Goal: Information Seeking & Learning: Learn about a topic

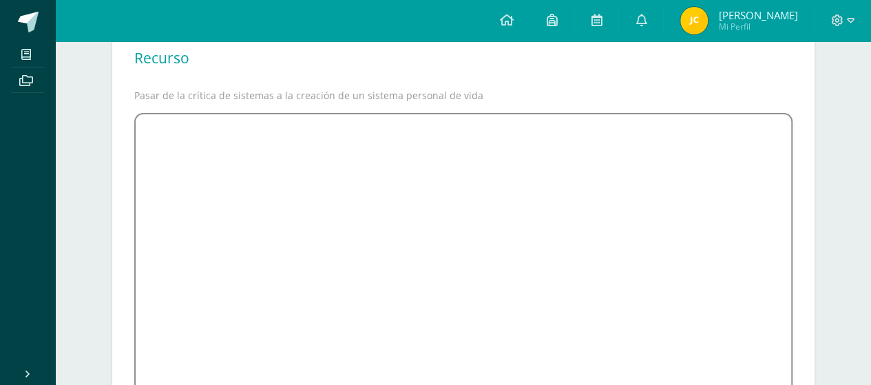
scroll to position [340, 0]
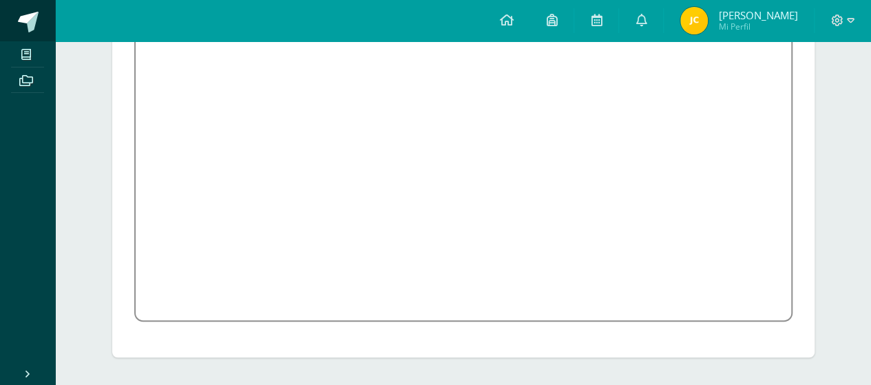
click at [29, 23] on span at bounding box center [28, 22] width 21 height 21
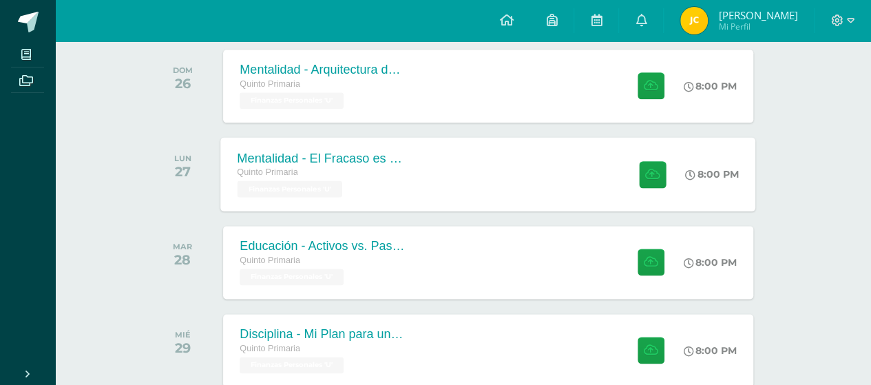
scroll to position [788, 0]
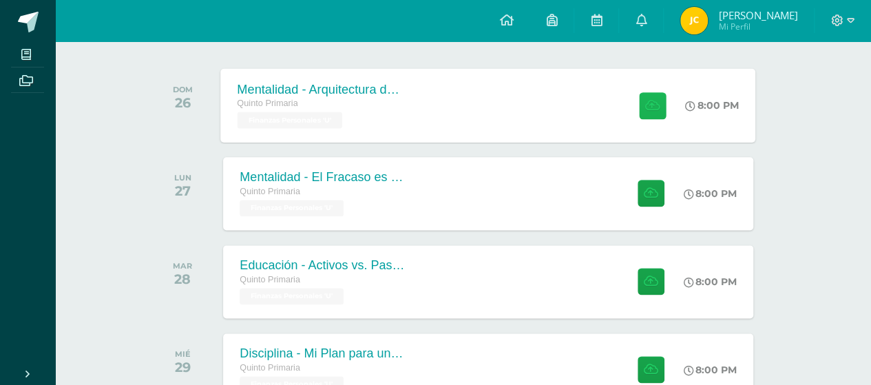
click at [645, 103] on icon at bounding box center [652, 105] width 14 height 12
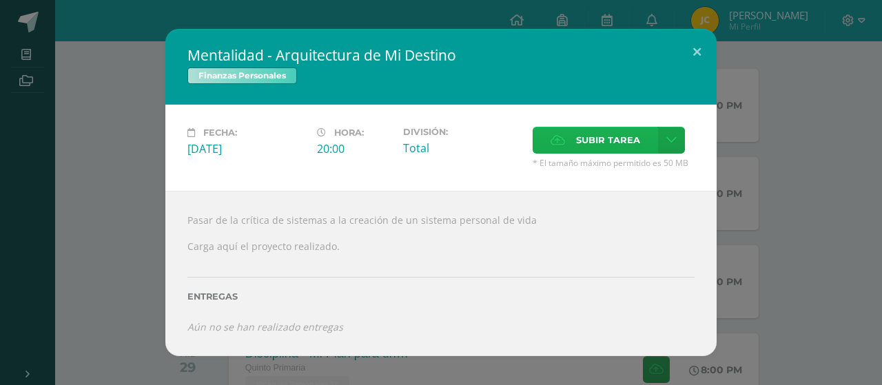
click at [566, 140] on label "Subir tarea" at bounding box center [594, 140] width 125 height 27
click at [0, 0] on input "Subir tarea" at bounding box center [0, 0] width 0 height 0
click at [631, 143] on span "Subir tarea" at bounding box center [608, 139] width 64 height 25
click at [0, 0] on input "Subir tarea" at bounding box center [0, 0] width 0 height 0
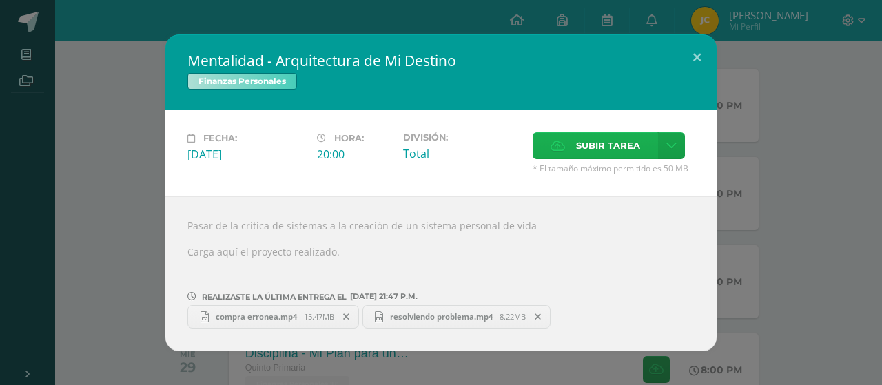
click at [609, 145] on span "Subir tarea" at bounding box center [608, 145] width 64 height 25
click at [0, 0] on input "Subir tarea" at bounding box center [0, 0] width 0 height 0
click at [667, 151] on icon at bounding box center [671, 146] width 10 height 12
click at [569, 278] on div "REALIZASTE LA ÚLTIMA ENTREGA EL 11 DE septiembre A LAS 21:47 P.M." at bounding box center [440, 285] width 507 height 32
click at [699, 53] on button at bounding box center [696, 57] width 39 height 47
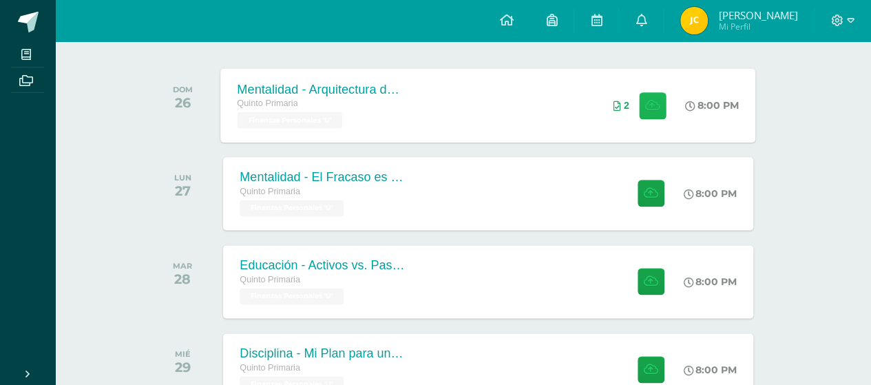
click at [655, 105] on icon at bounding box center [652, 105] width 14 height 12
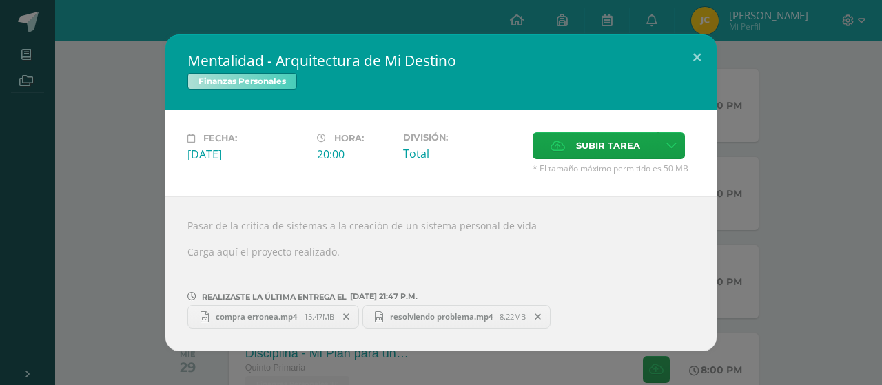
drag, startPoint x: 187, startPoint y: 158, endPoint x: 361, endPoint y: 165, distance: 173.7
click at [361, 165] on div "Fecha: Domingo 26 de Octubre Hora: 20:00 División: Total Subir tarea" at bounding box center [441, 153] width 518 height 42
click at [457, 204] on div "Pasar de la crítica de sistemas a la creación de un sistema personal de vida Ca…" at bounding box center [440, 273] width 551 height 155
click at [692, 55] on button at bounding box center [696, 57] width 39 height 47
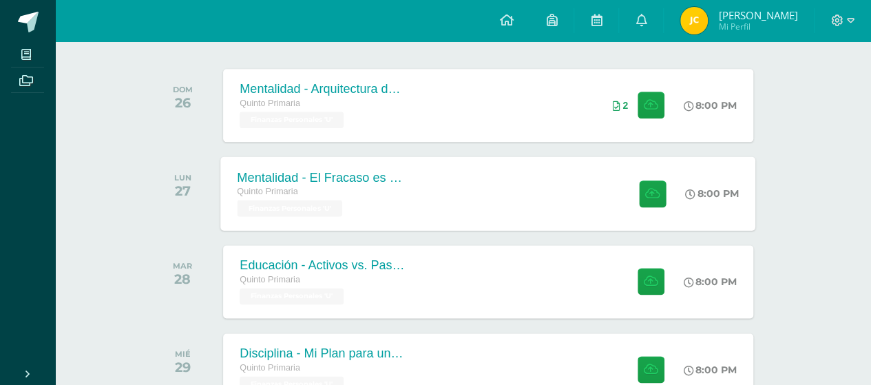
click at [302, 177] on div "Mentalidad - El Fracaso es mi Maestro" at bounding box center [321, 177] width 167 height 14
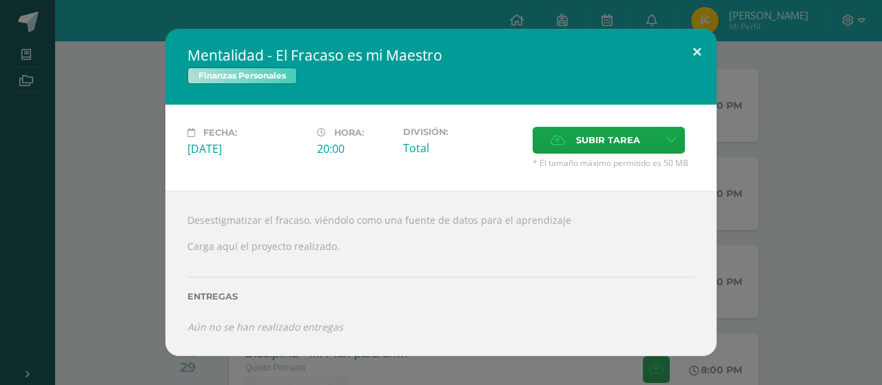
click at [691, 52] on button at bounding box center [696, 52] width 39 height 47
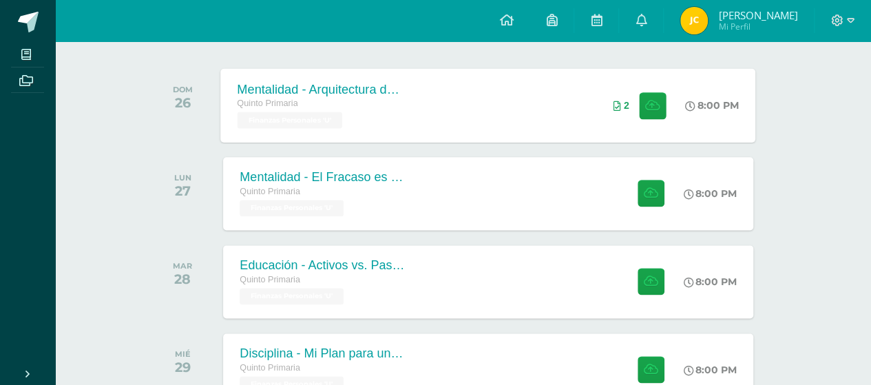
click at [543, 101] on div "Mentalidad - Arquitectura de Mi Destino Quinto Primaria Finanzas Personales 'U'…" at bounding box center [488, 105] width 535 height 74
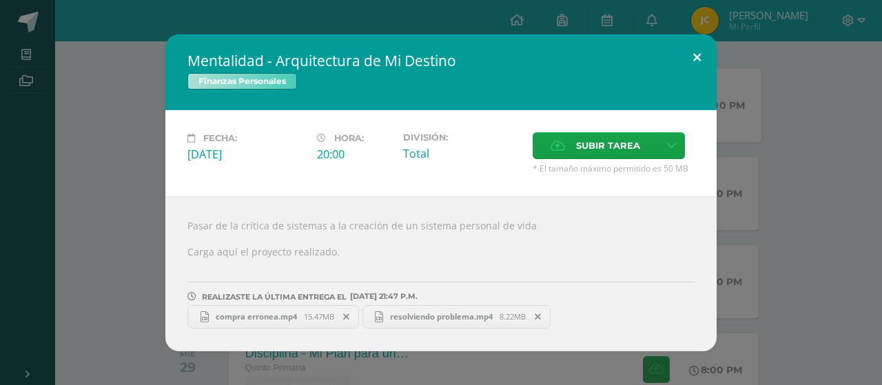
click at [703, 64] on button at bounding box center [696, 57] width 39 height 47
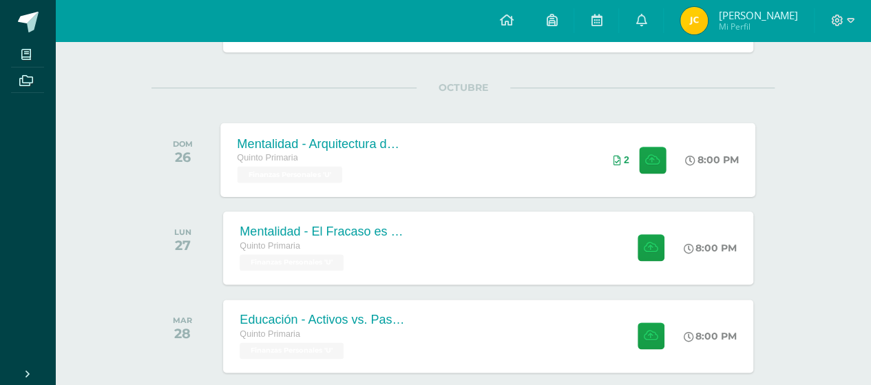
scroll to position [650, 0]
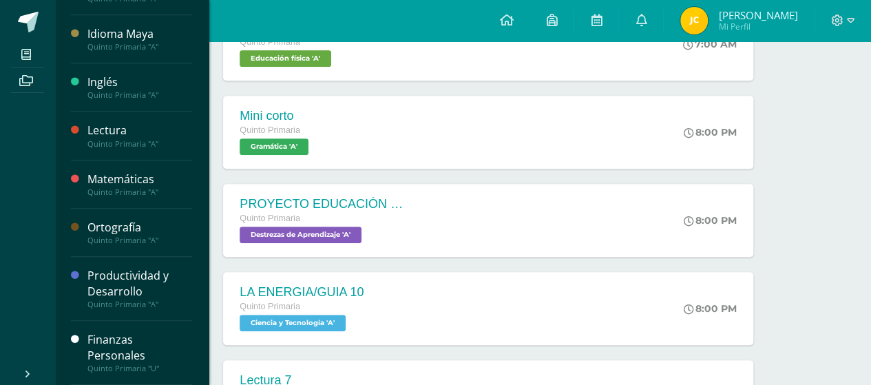
scroll to position [413, 0]
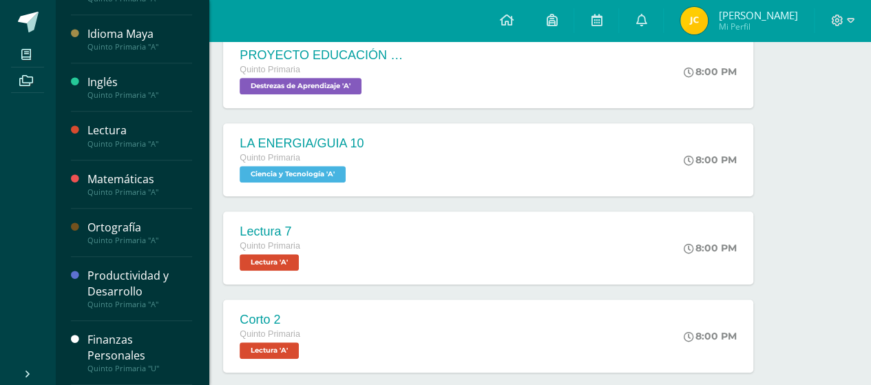
click at [105, 330] on div "Finanzas Personales Quinto Primaria "U"" at bounding box center [131, 353] width 121 height 64
click at [105, 344] on div "Finanzas Personales" at bounding box center [139, 348] width 105 height 32
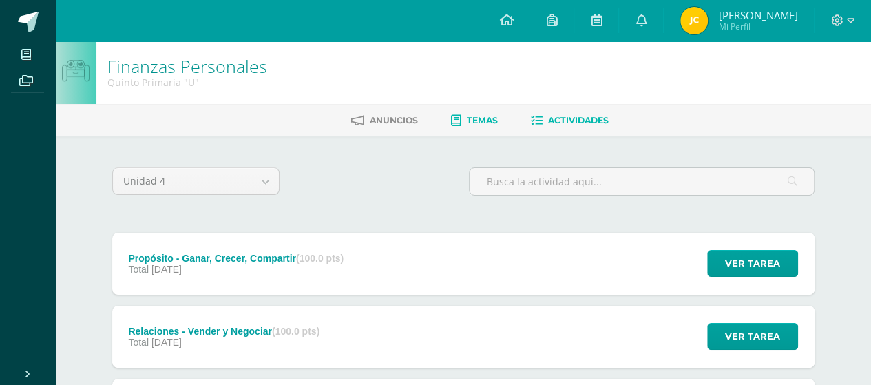
click at [479, 118] on span "Temas" at bounding box center [482, 120] width 31 height 10
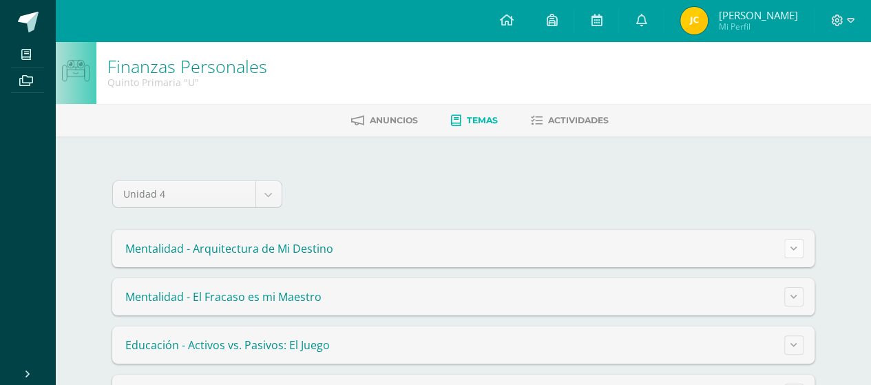
click at [798, 244] on button at bounding box center [794, 248] width 19 height 19
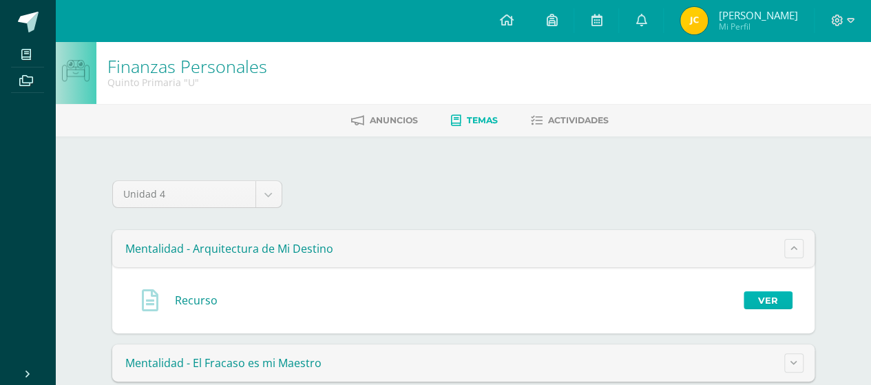
click at [782, 294] on link "Ver" at bounding box center [768, 300] width 49 height 18
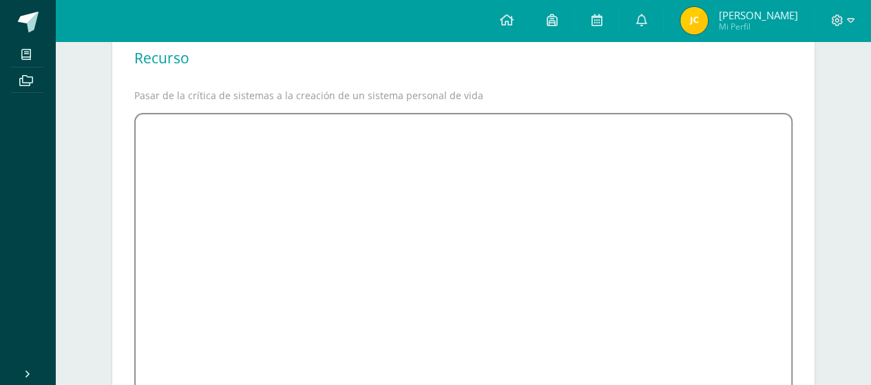
scroll to position [134, 0]
click at [794, 85] on div "Recurso Pasar de la crítica de sistemas a la creación de un sistema personal de…" at bounding box center [463, 297] width 703 height 535
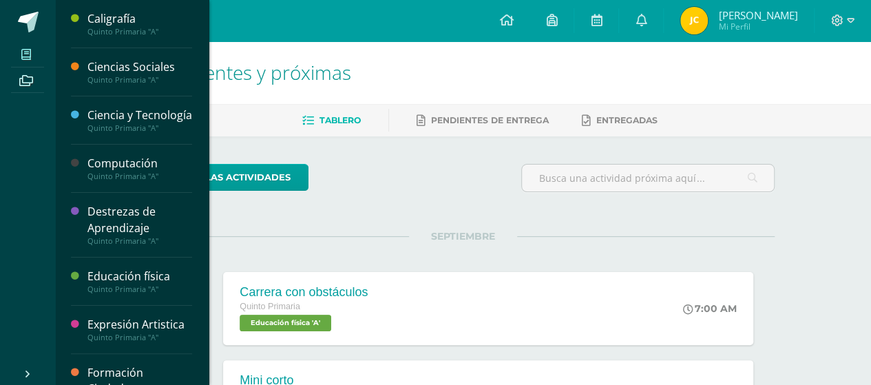
click at [19, 52] on span at bounding box center [26, 54] width 31 height 19
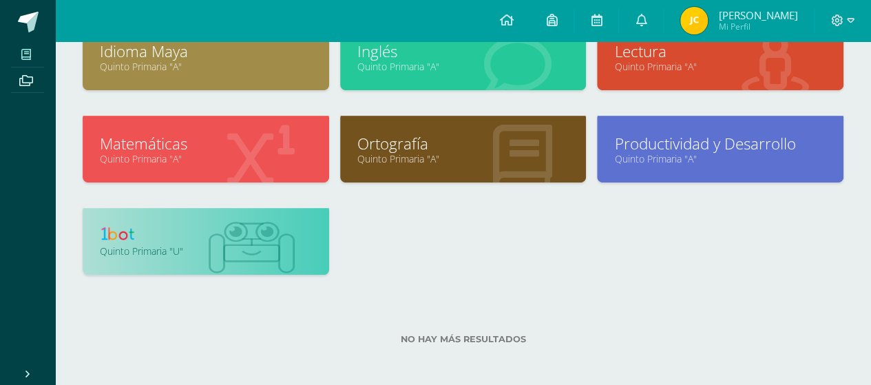
scroll to position [388, 0]
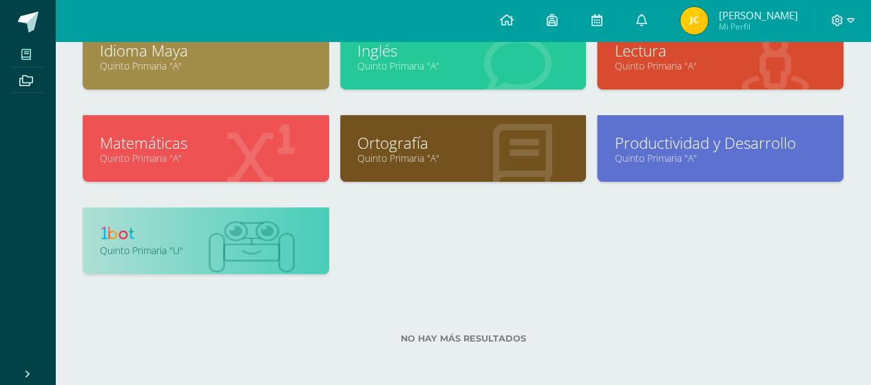
click at [119, 244] on link "Quinto Primaria "U"" at bounding box center [206, 250] width 212 height 13
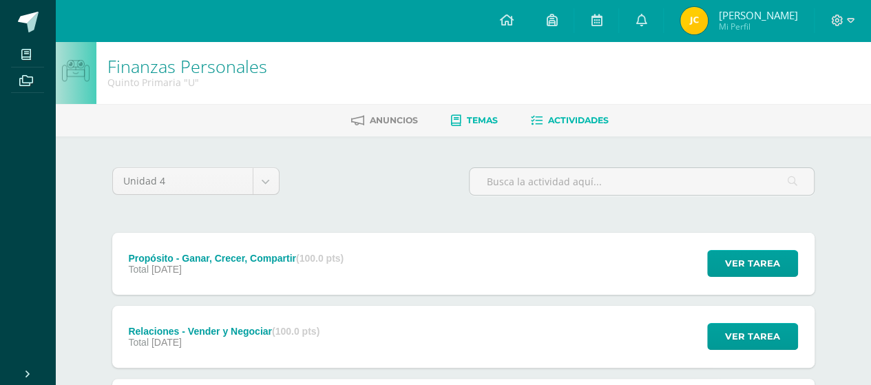
click at [484, 122] on span "Temas" at bounding box center [482, 120] width 31 height 10
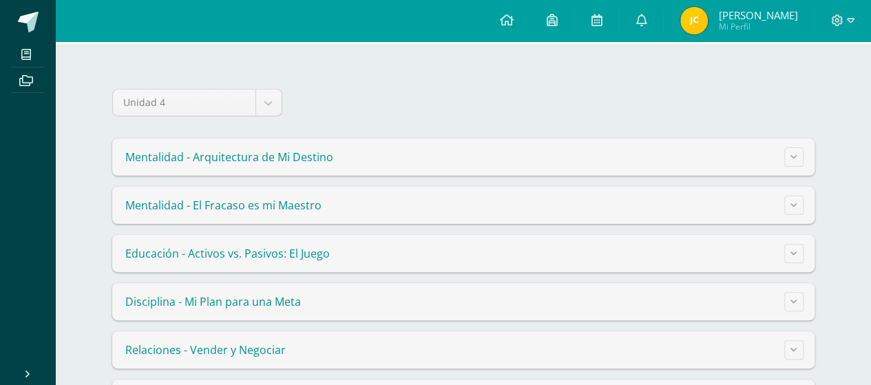
scroll to position [138, 0]
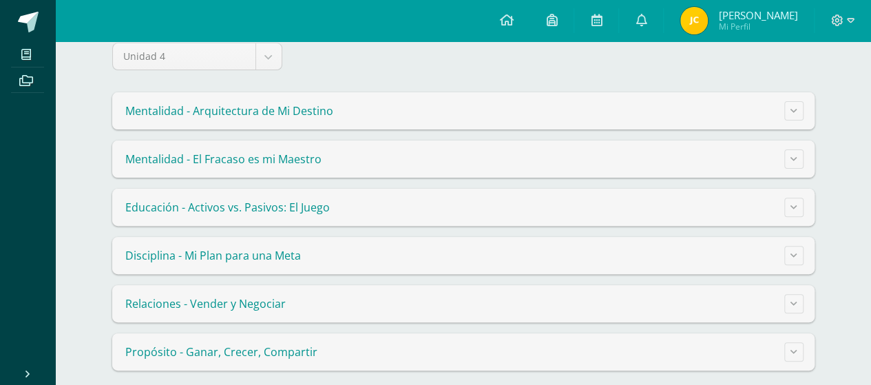
click at [247, 115] on span "Mentalidad - Arquitectura de Mi Destino" at bounding box center [229, 110] width 208 height 15
click at [794, 114] on button at bounding box center [794, 110] width 19 height 19
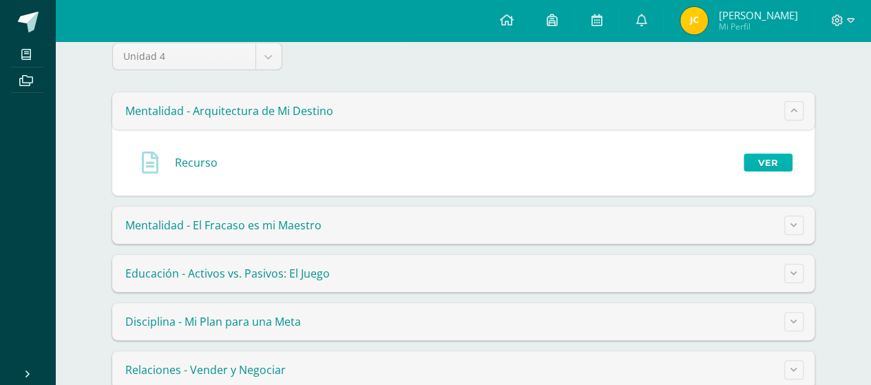
click at [760, 163] on link "Ver" at bounding box center [768, 163] width 49 height 18
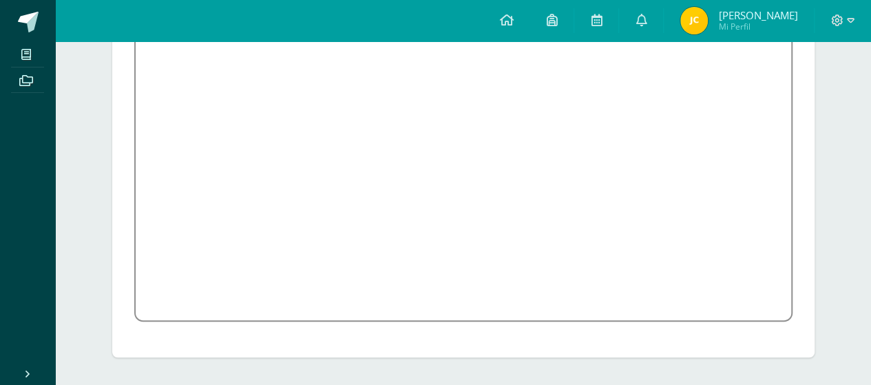
scroll to position [65, 0]
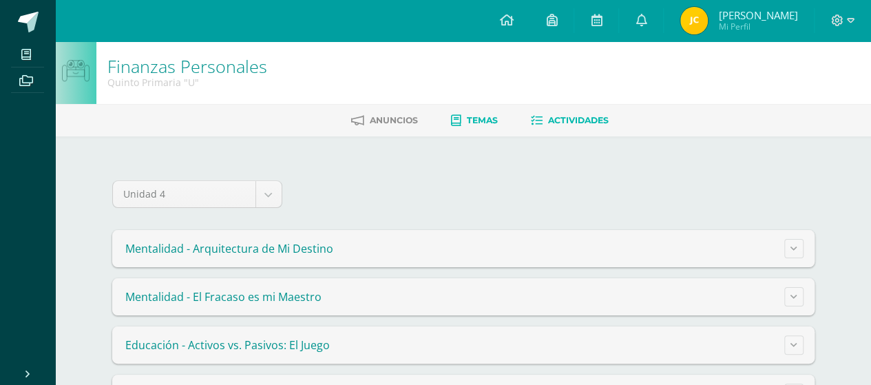
click at [584, 127] on link "Actividades" at bounding box center [570, 121] width 78 height 22
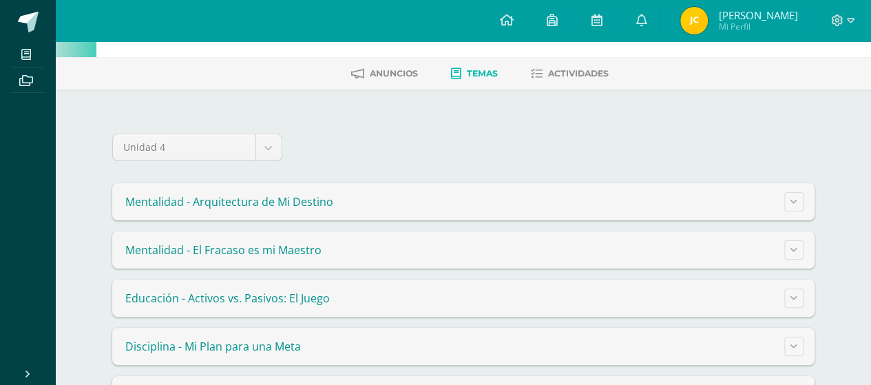
scroll to position [69, 0]
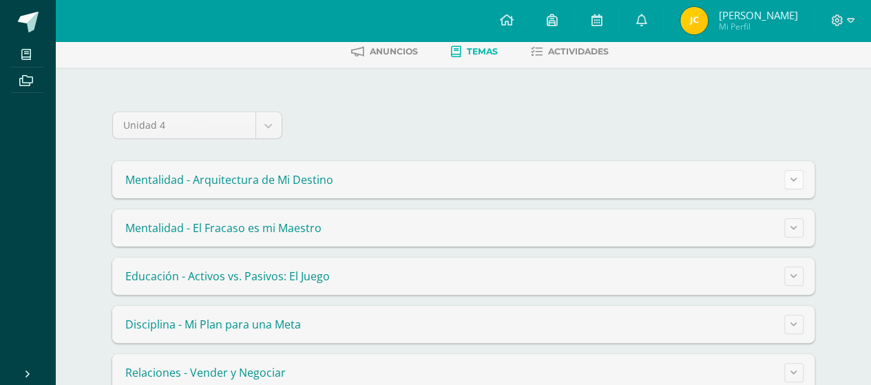
click at [787, 172] on button at bounding box center [794, 179] width 19 height 19
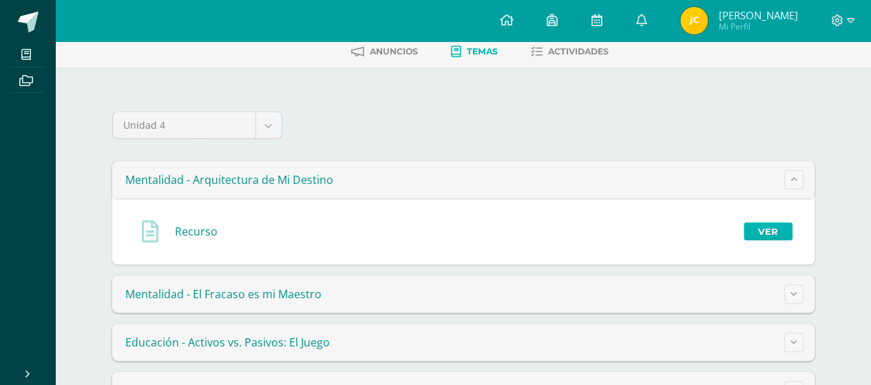
click at [767, 227] on link "Ver" at bounding box center [768, 231] width 49 height 18
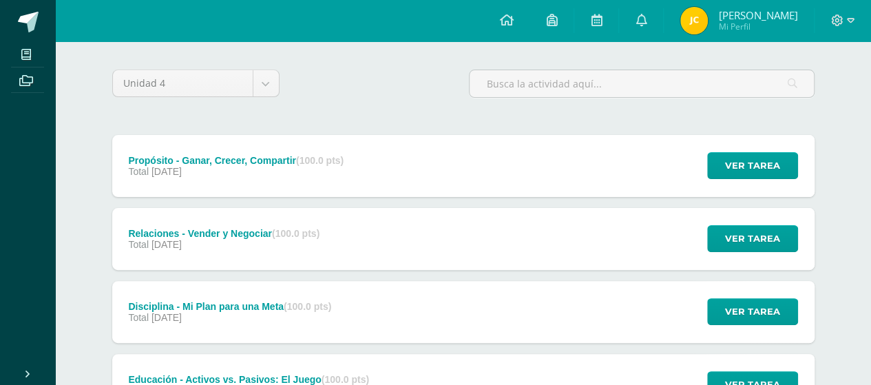
scroll to position [344, 0]
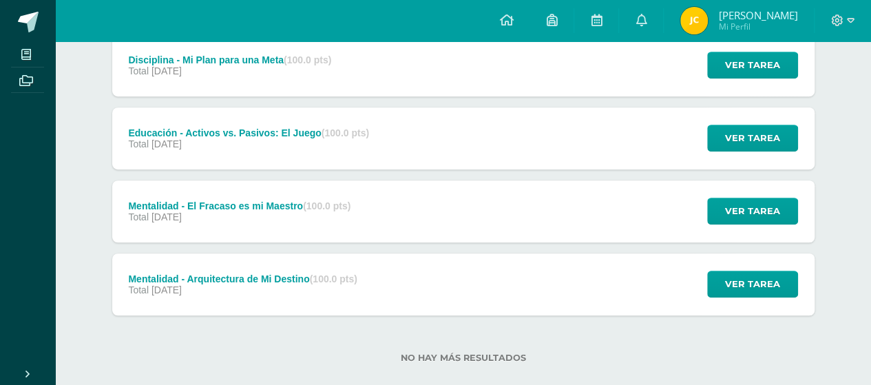
click at [253, 275] on div "Mentalidad - Arquitectura de Mi Destino (100.0 pts)" at bounding box center [242, 278] width 229 height 11
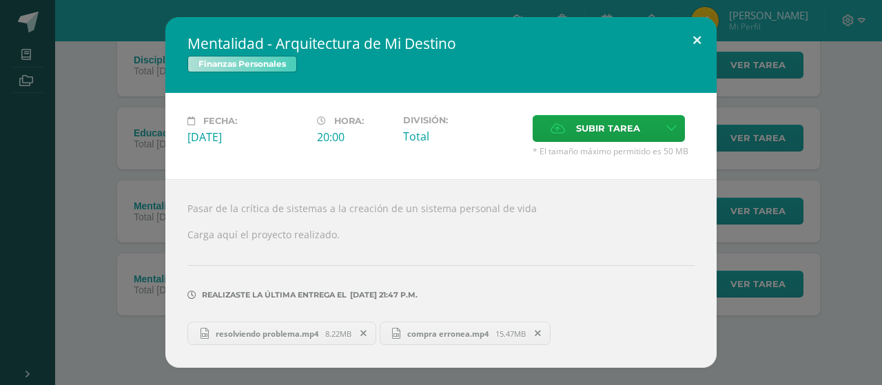
click at [695, 40] on button at bounding box center [696, 40] width 39 height 47
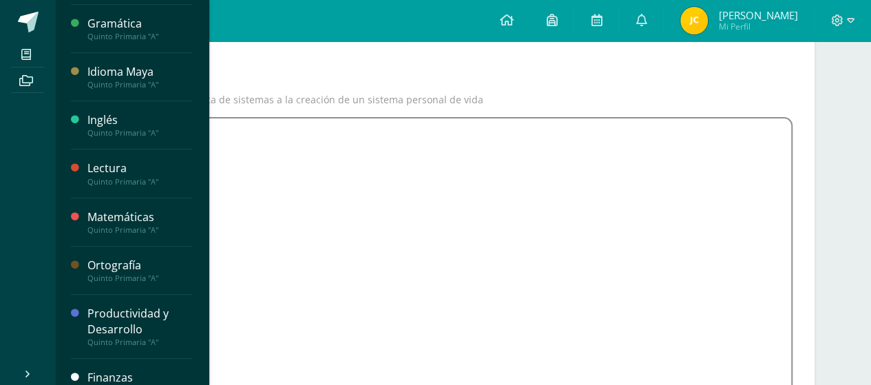
scroll to position [463, 0]
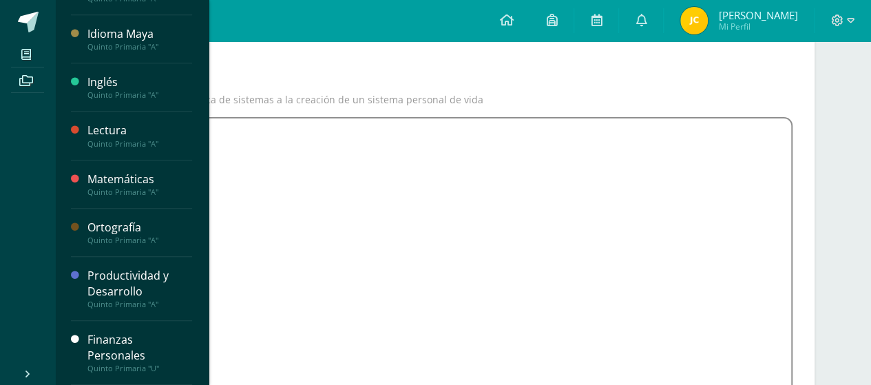
click at [135, 346] on div "Finanzas Personales" at bounding box center [139, 348] width 105 height 32
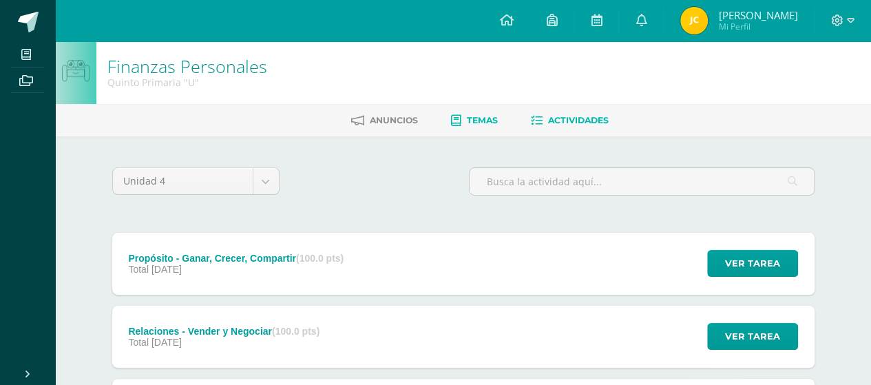
click at [461, 122] on link "Temas" at bounding box center [474, 121] width 47 height 22
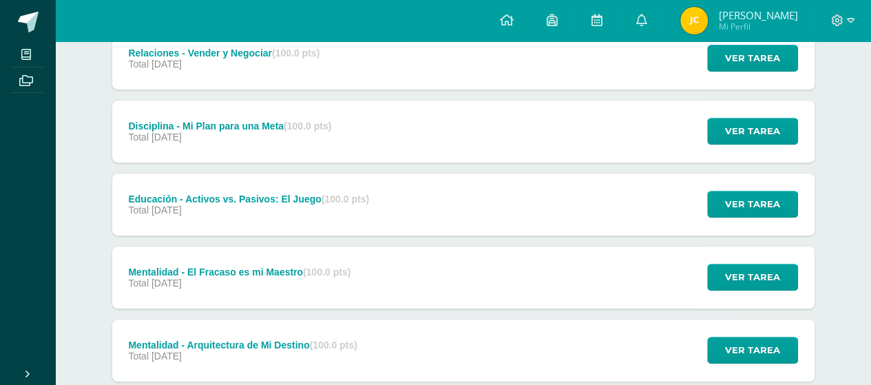
scroll to position [364, 0]
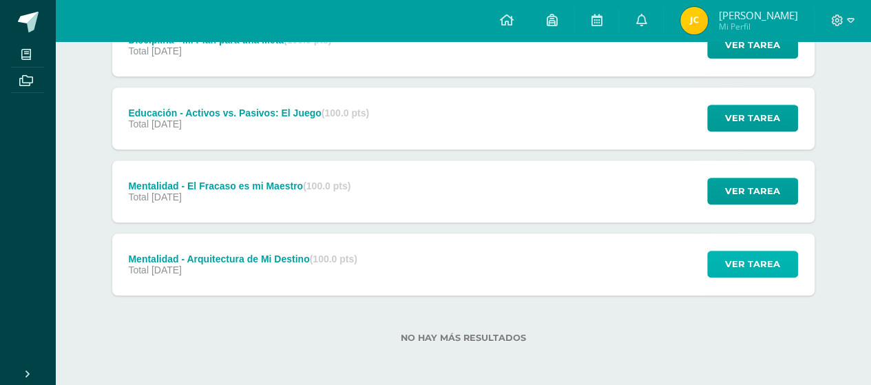
click at [752, 267] on span "Ver tarea" at bounding box center [752, 263] width 55 height 25
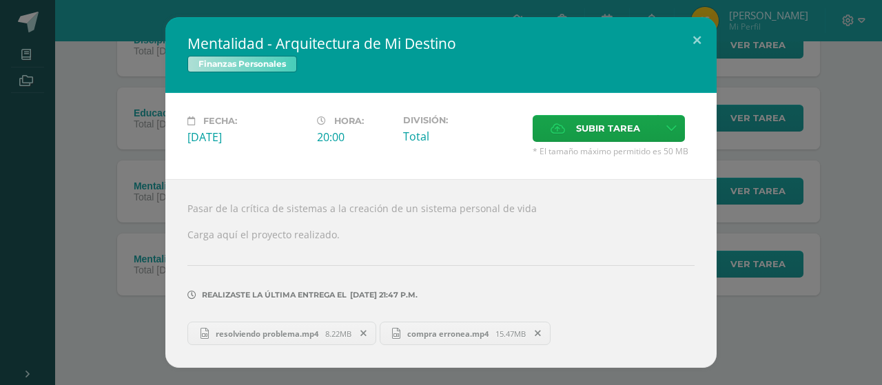
click at [398, 208] on div "Pasar de la crítica de sistemas a la creación de un sistema personal de vida Ca…" at bounding box center [440, 273] width 551 height 189
click at [477, 205] on div "Pasar de la crítica de sistemas a la creación de un sistema personal de vida Ca…" at bounding box center [440, 273] width 551 height 189
drag, startPoint x: 218, startPoint y: 206, endPoint x: 245, endPoint y: 205, distance: 27.6
click at [245, 205] on div "Pasar de la crítica de sistemas a la creación de un sistema personal de vida Ca…" at bounding box center [440, 273] width 551 height 189
click at [350, 213] on div "Pasar de la crítica de sistemas a la creación de un sistema personal de vida Ca…" at bounding box center [440, 273] width 551 height 189
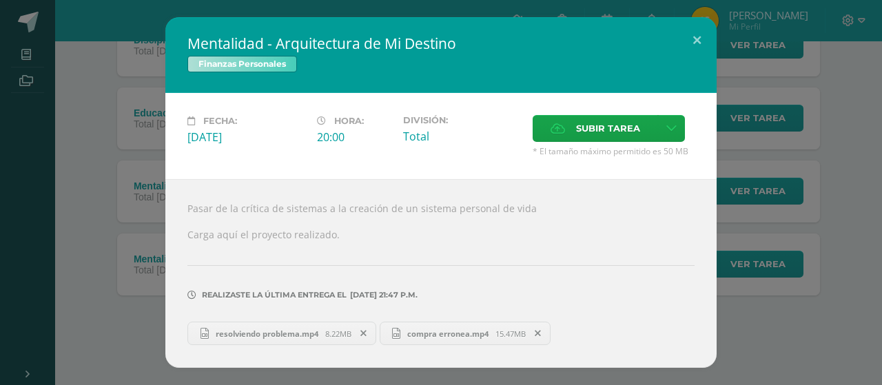
click at [349, 214] on div "Pasar de la crítica de sistemas a la creación de un sistema personal de vida Ca…" at bounding box center [440, 273] width 551 height 189
click at [698, 45] on button at bounding box center [696, 40] width 39 height 47
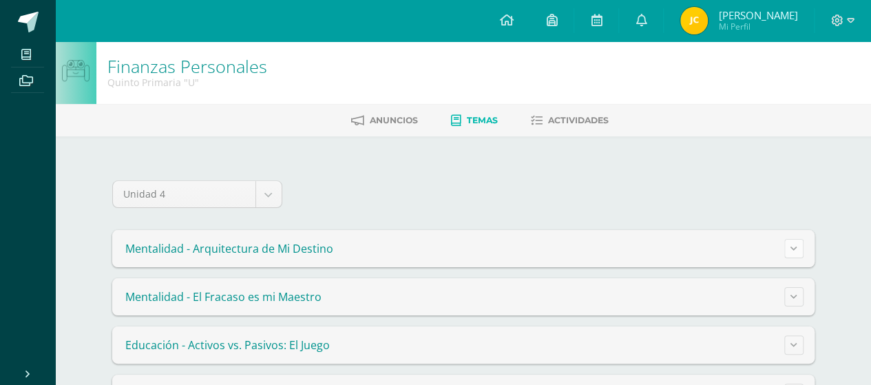
click at [792, 250] on icon at bounding box center [794, 249] width 7 height 8
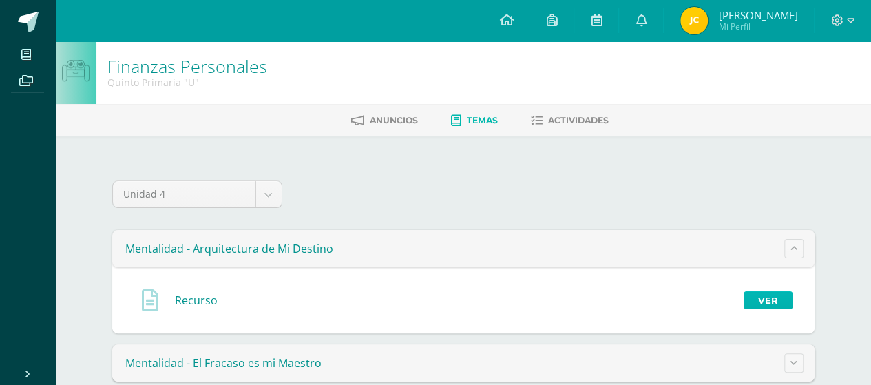
click at [760, 301] on link "Ver" at bounding box center [768, 300] width 49 height 18
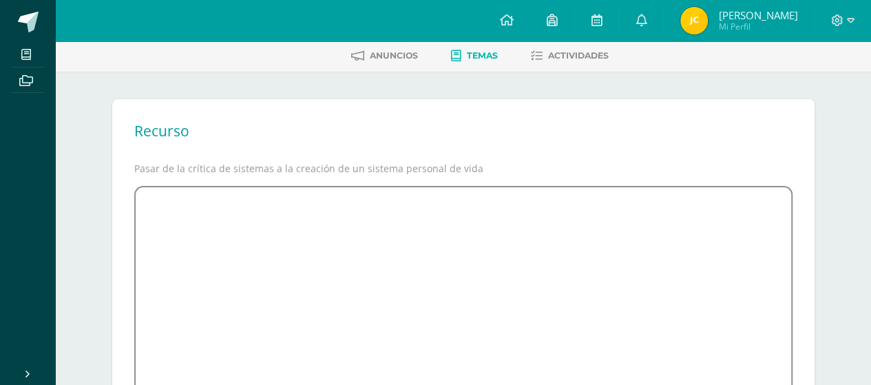
scroll to position [65, 0]
